Goal: Use online tool/utility: Utilize a website feature to perform a specific function

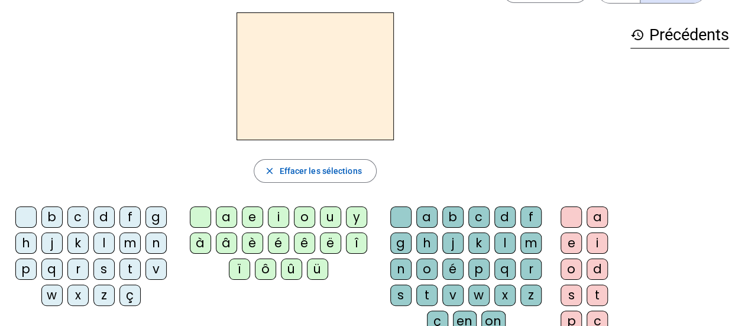
scroll to position [40, 0]
click at [227, 213] on div "a" at bounding box center [226, 216] width 21 height 21
click at [128, 243] on div "m" at bounding box center [129, 242] width 21 height 21
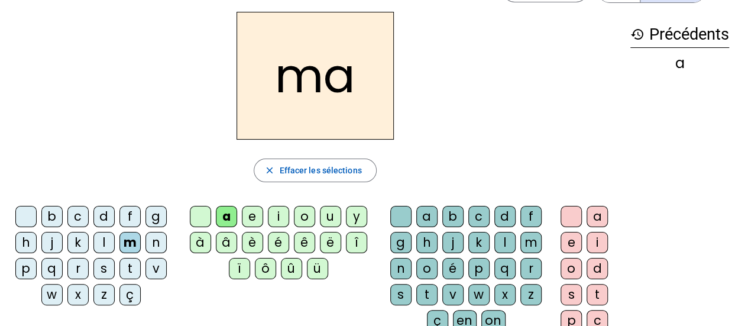
click at [279, 215] on div "i" at bounding box center [278, 216] width 21 height 21
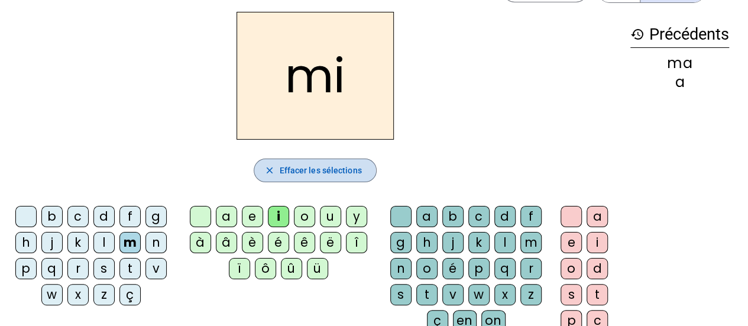
click at [267, 173] on mat-icon "close" at bounding box center [269, 170] width 11 height 11
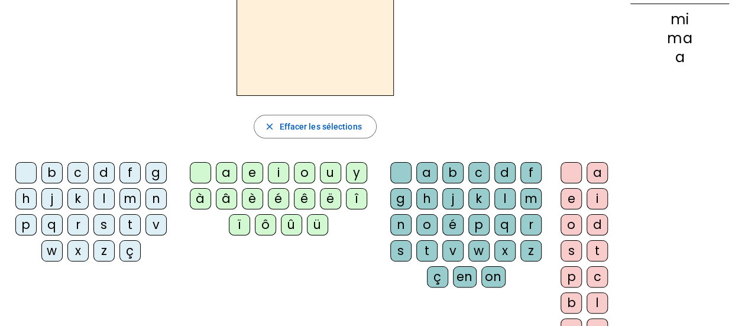
scroll to position [0, 0]
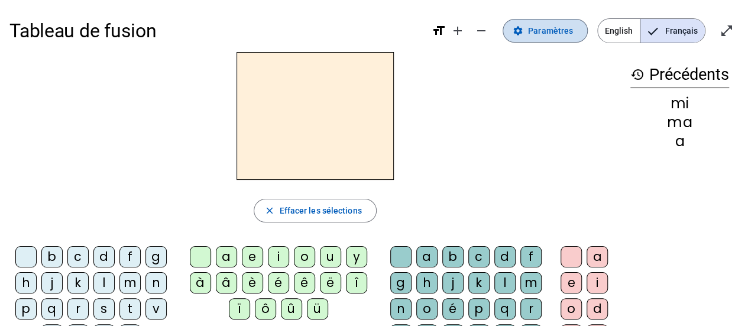
click at [546, 37] on span "Paramètres" at bounding box center [550, 31] width 45 height 14
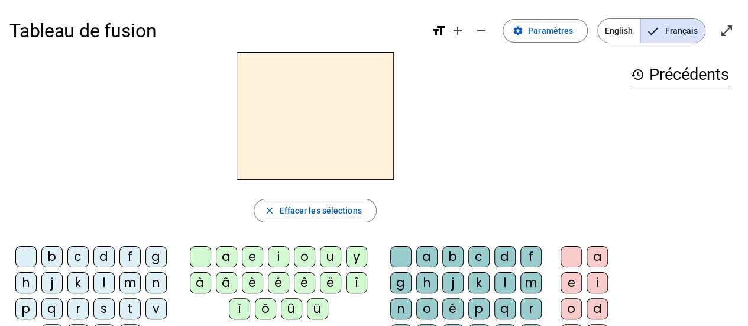
scroll to position [90, 0]
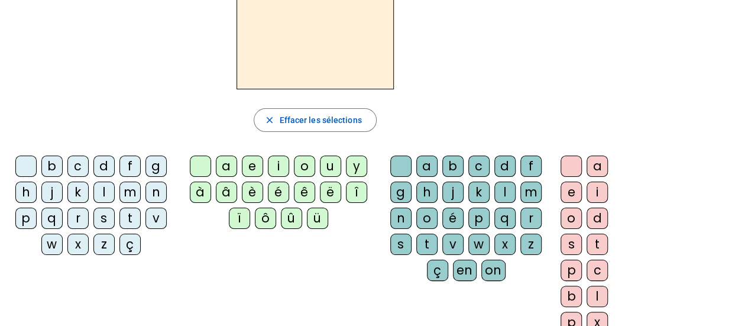
click at [104, 189] on div "l" at bounding box center [103, 192] width 21 height 21
click at [226, 163] on div "a" at bounding box center [226, 166] width 21 height 21
click at [127, 196] on div "m" at bounding box center [129, 192] width 21 height 21
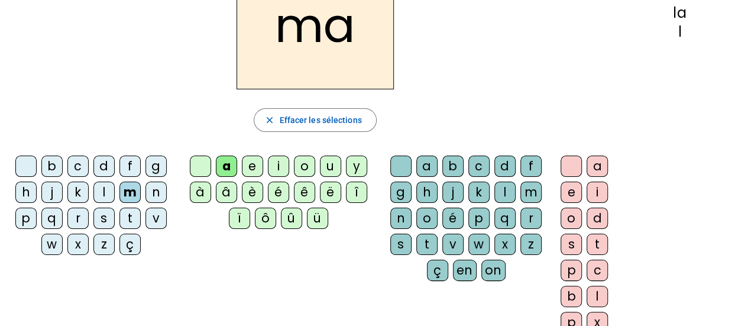
click at [154, 186] on div "n" at bounding box center [155, 192] width 21 height 21
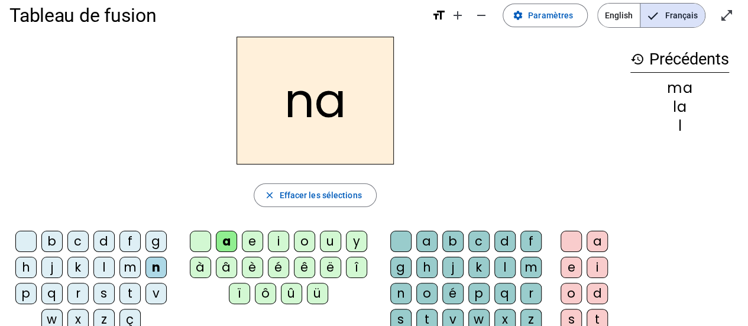
scroll to position [14, 0]
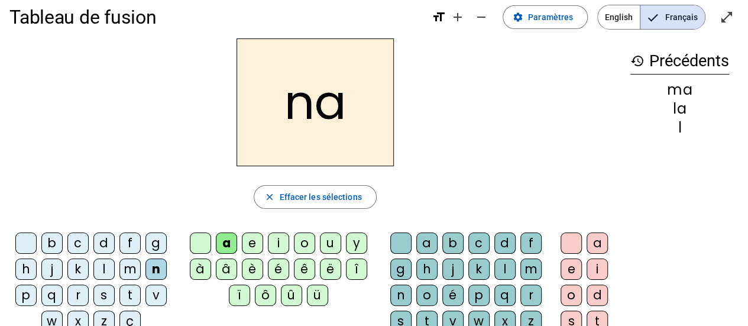
click at [156, 245] on div "g" at bounding box center [155, 242] width 21 height 21
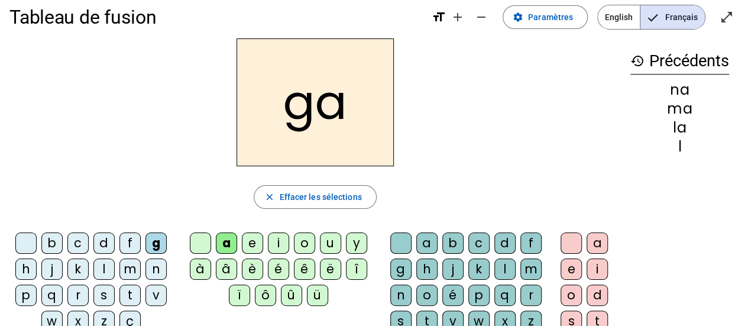
click at [102, 240] on div "d" at bounding box center [103, 242] width 21 height 21
click at [76, 241] on div "c" at bounding box center [77, 242] width 21 height 21
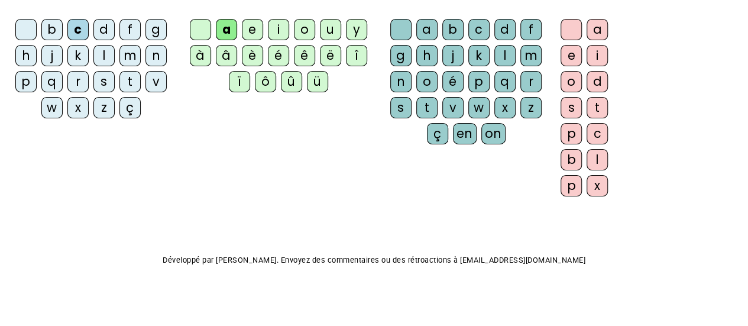
scroll to position [0, 0]
